Goal: Task Accomplishment & Management: Manage account settings

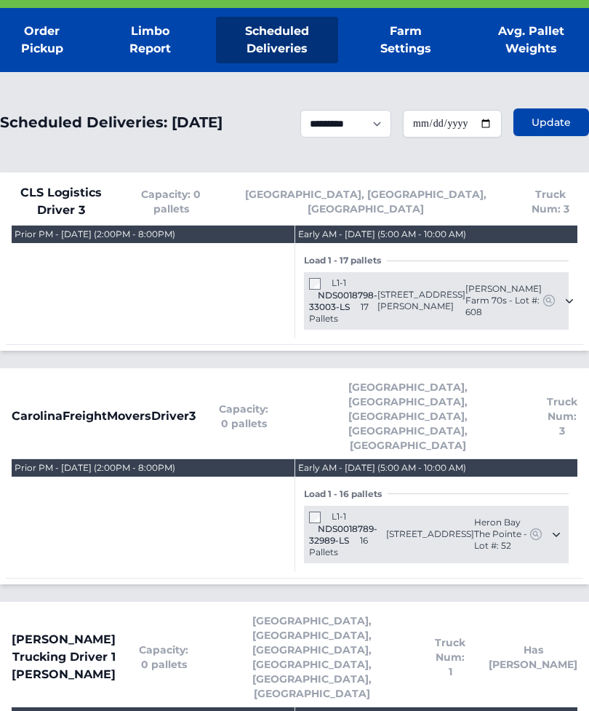
scroll to position [157, 0]
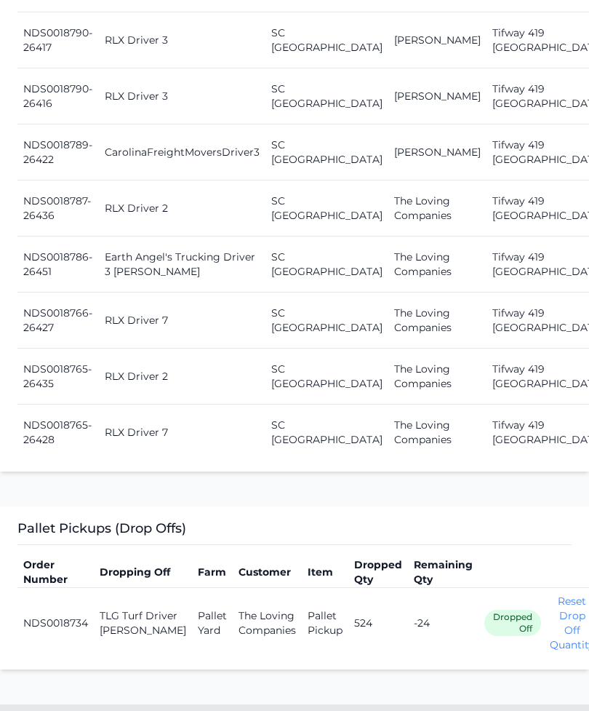
scroll to position [1722, 0]
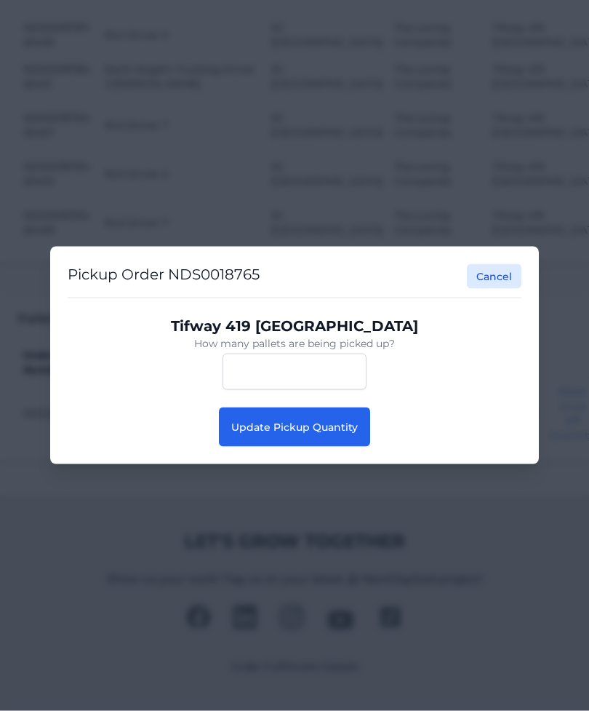
scroll to position [1723, 0]
click at [345, 434] on span "Update Pickup Quantity" at bounding box center [294, 427] width 127 height 13
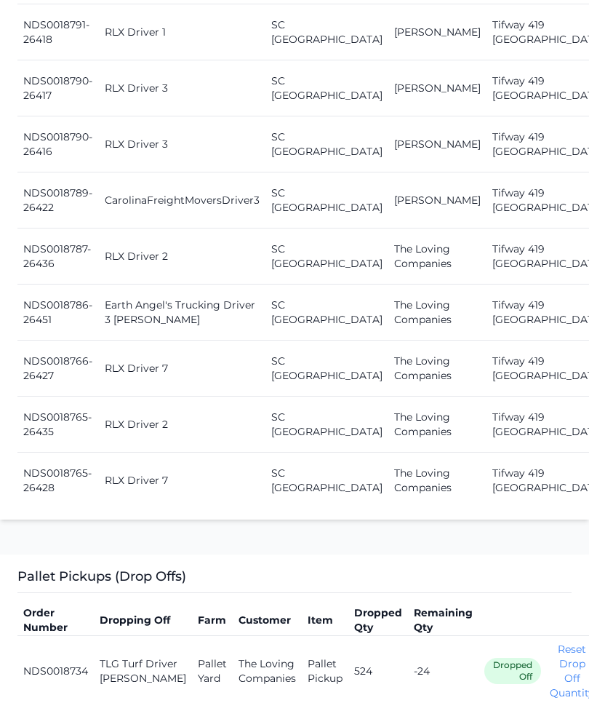
scroll to position [1608, 0]
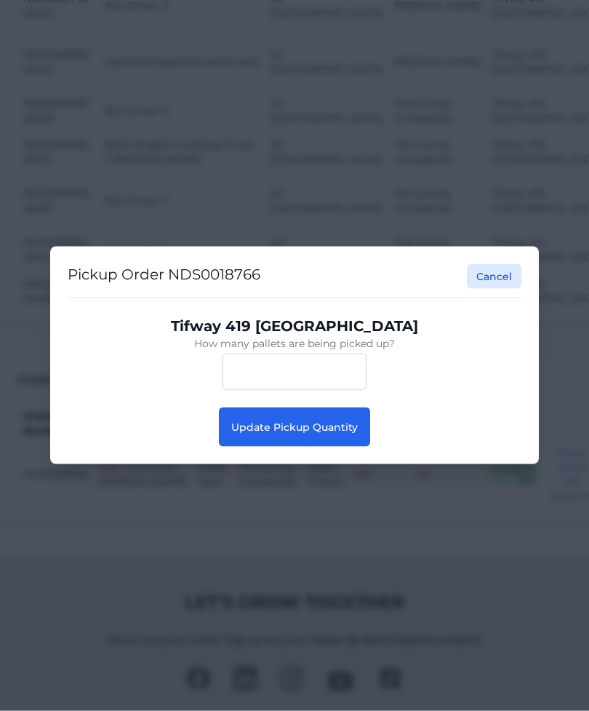
scroll to position [1609, 0]
click at [333, 431] on span "Update Pickup Quantity" at bounding box center [294, 427] width 127 height 13
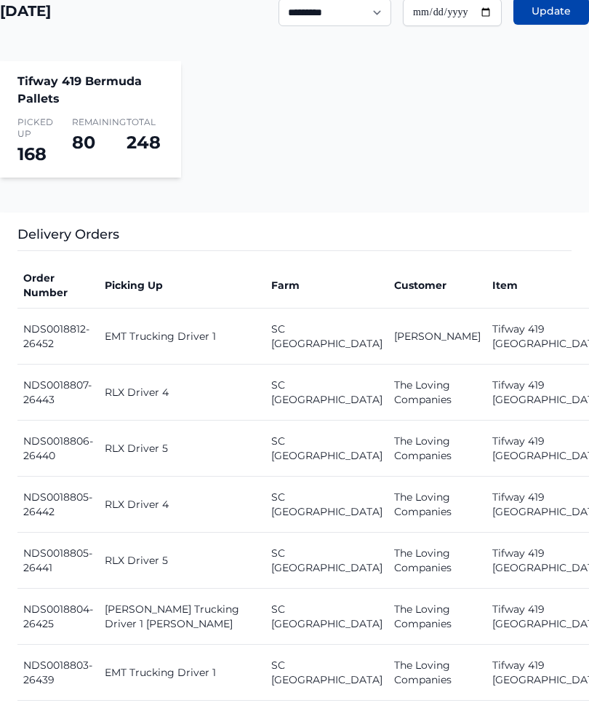
scroll to position [426, 0]
